Goal: Navigation & Orientation: Find specific page/section

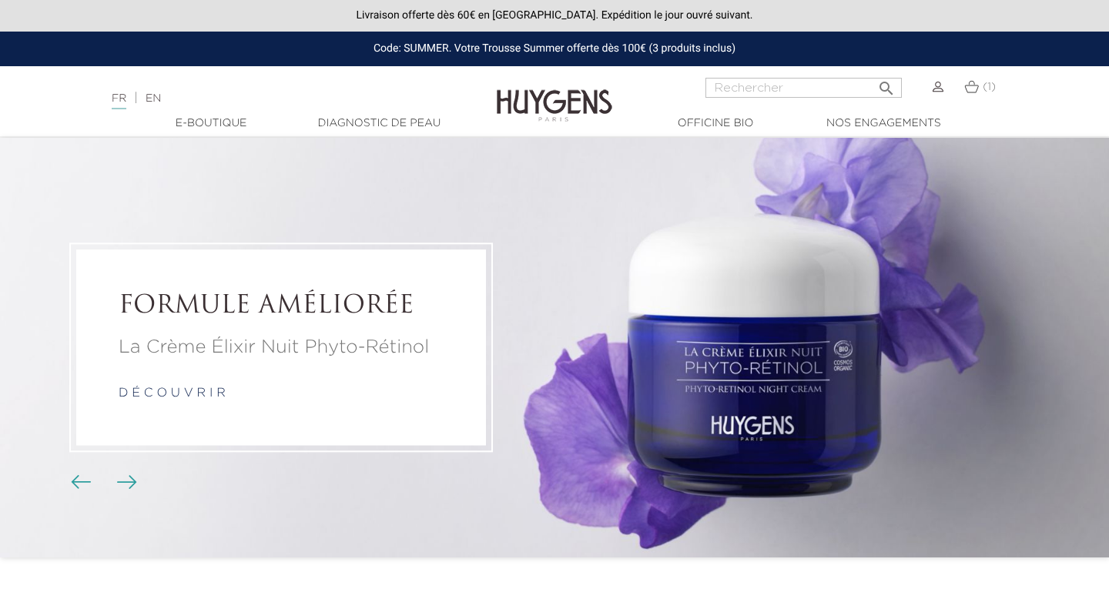
click at [381, 115] on div at bounding box center [554, 115] width 1109 height 1
click at [381, 116] on link "Diagnostic de peau" at bounding box center [379, 124] width 154 height 16
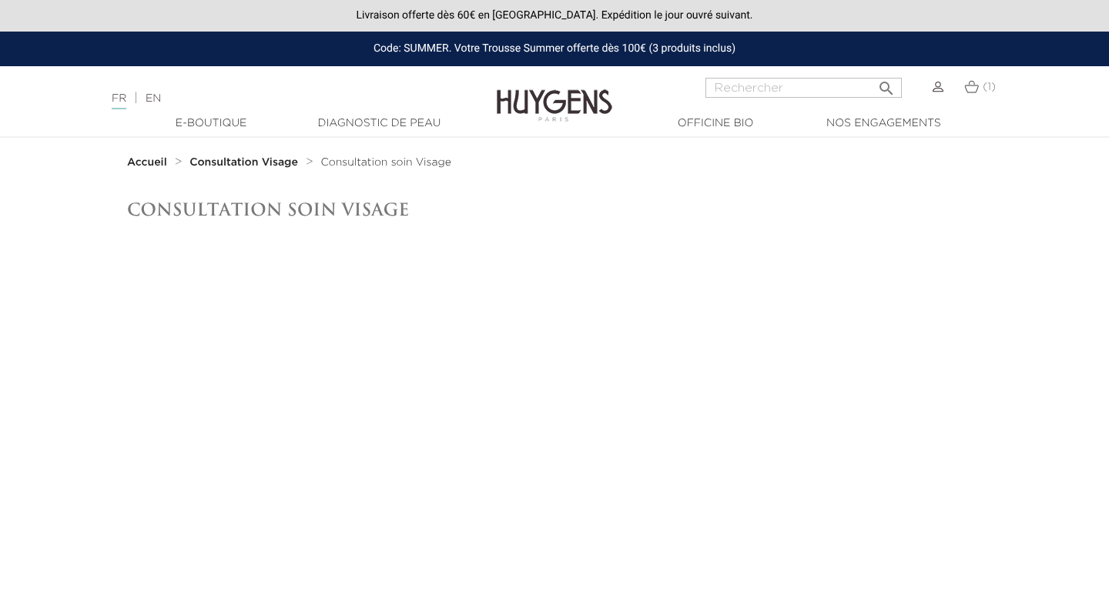
scroll to position [21, 0]
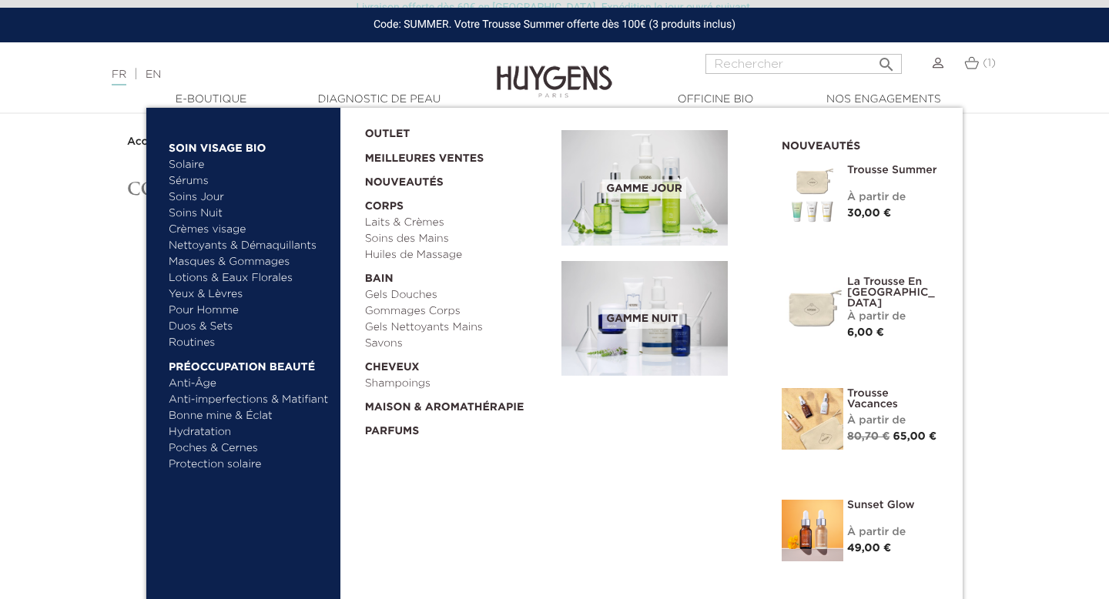
click at [202, 340] on link "Routines" at bounding box center [249, 343] width 161 height 16
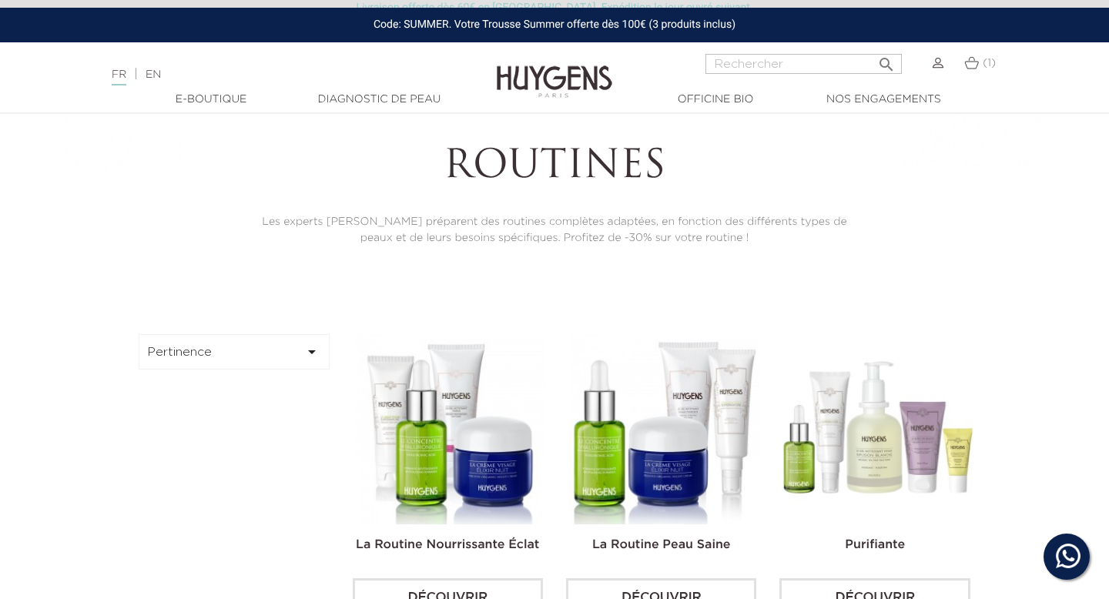
scroll to position [250, 0]
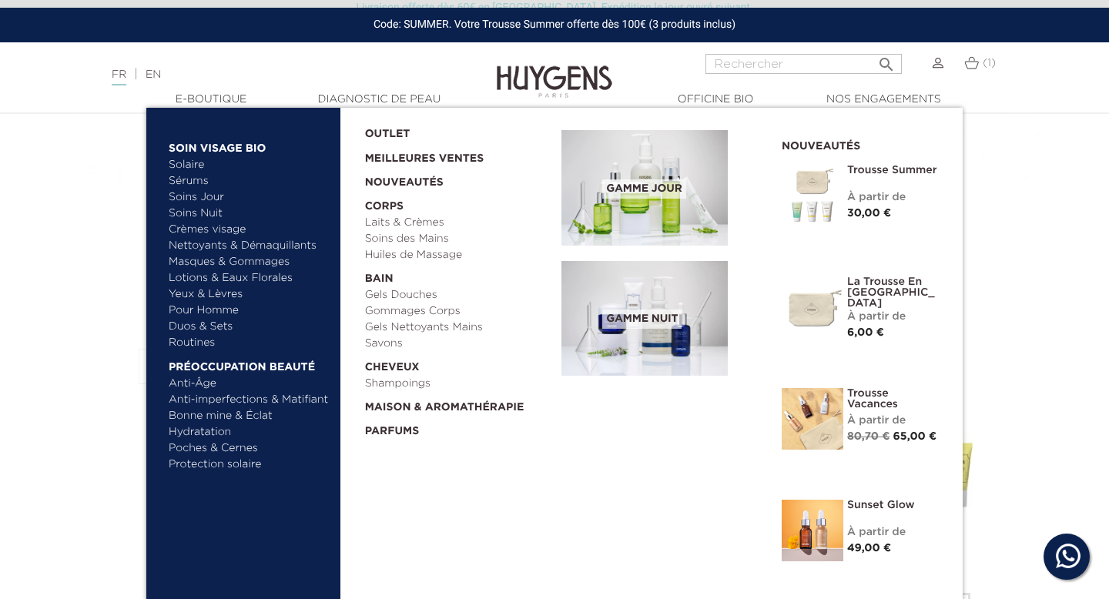
click at [399, 153] on link "Meilleures Ventes" at bounding box center [451, 154] width 173 height 25
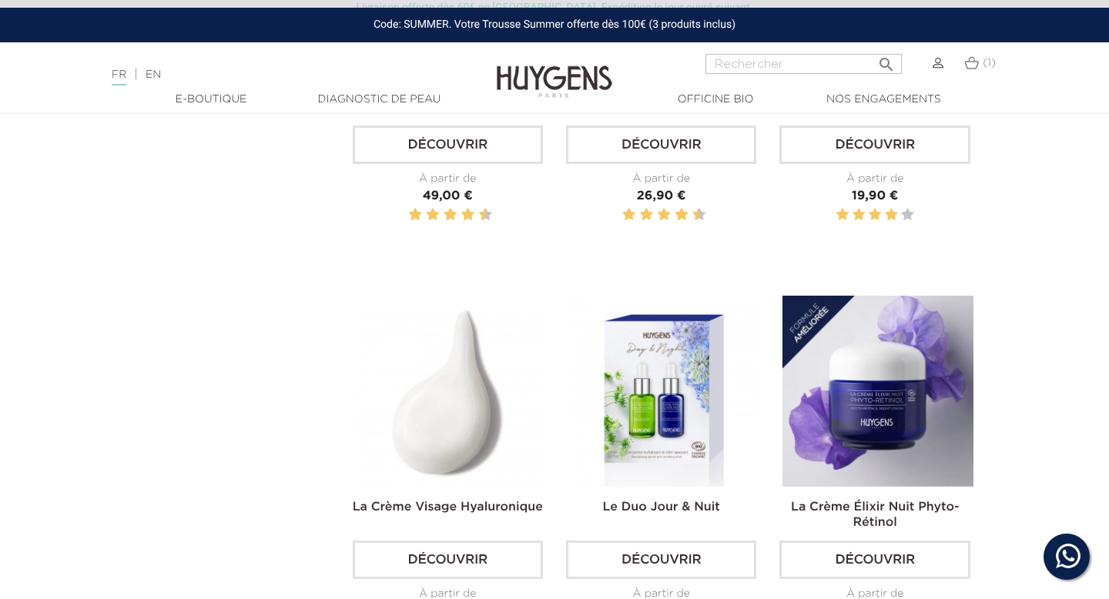
scroll to position [386, 0]
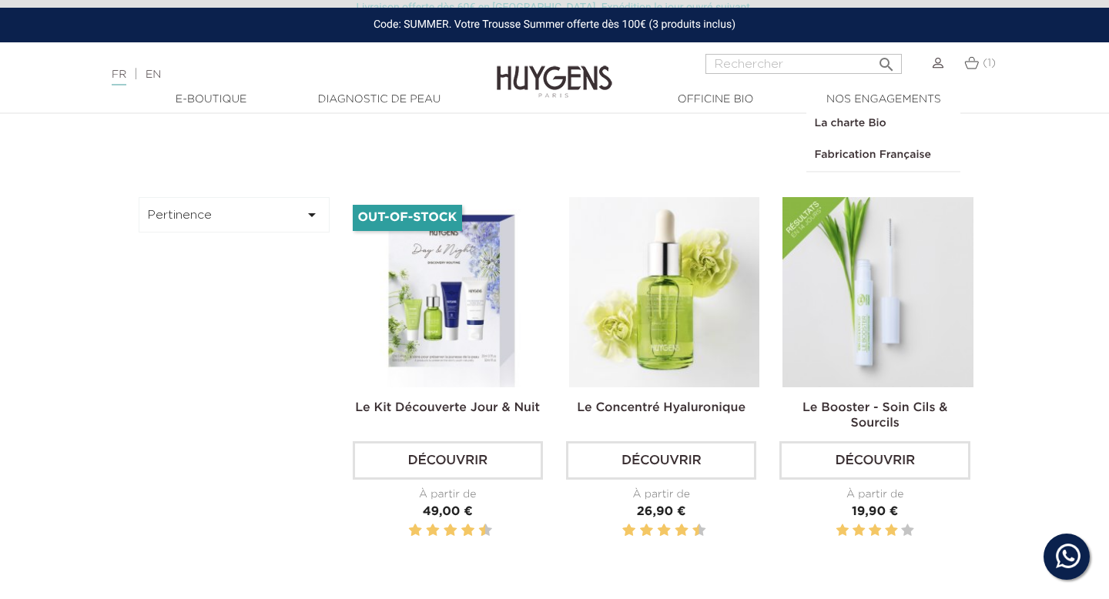
click at [866, 95] on link "  Nos engagements" at bounding box center [883, 100] width 154 height 16
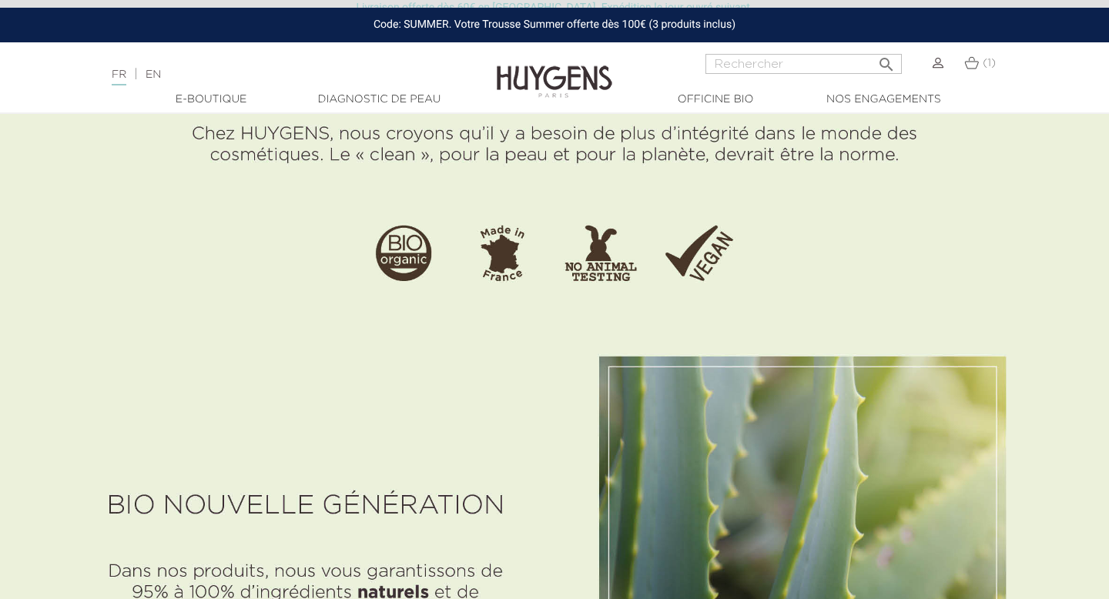
scroll to position [91, 0]
